Goal: Task Accomplishment & Management: Use online tool/utility

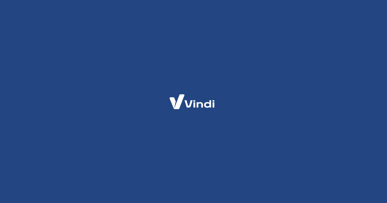
click at [133, 121] on div at bounding box center [193, 101] width 387 height 203
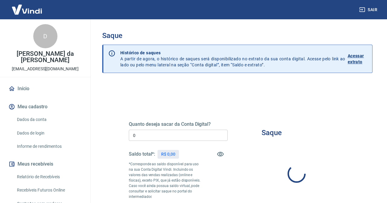
type input "R$ 0,00"
